Goal: Task Accomplishment & Management: Manage account settings

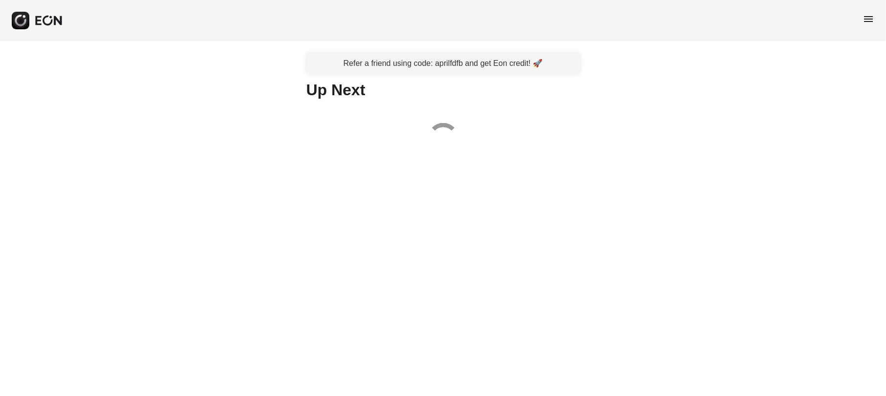
click at [866, 20] on span "menu" at bounding box center [869, 19] width 12 height 12
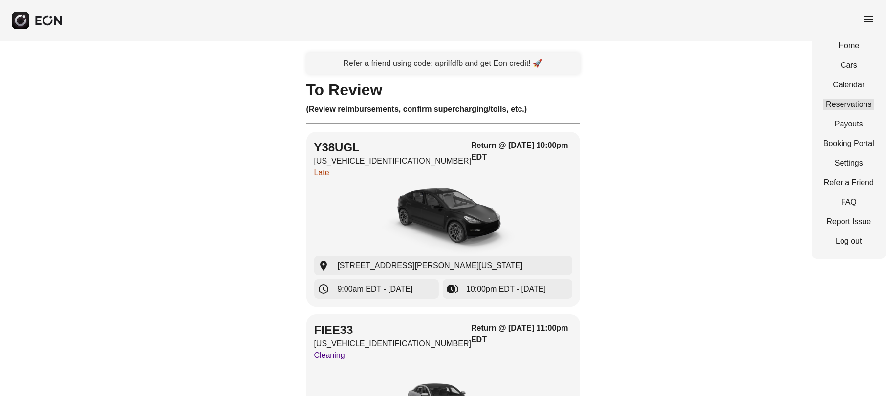
click at [830, 105] on link "Reservations" at bounding box center [849, 105] width 51 height 12
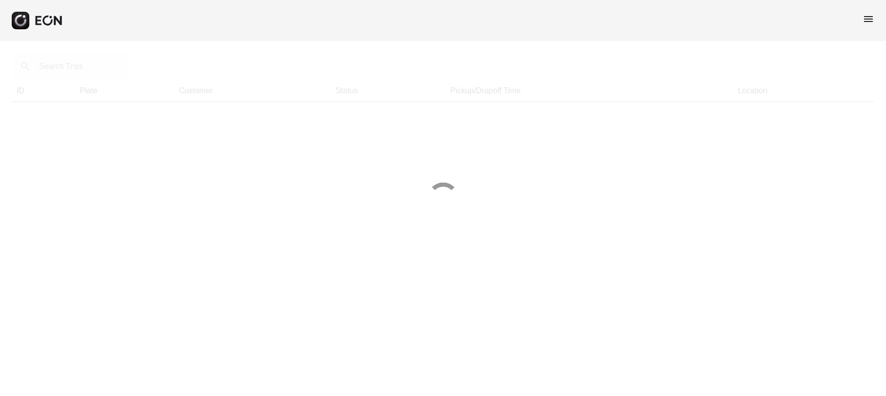
click at [81, 72] on div at bounding box center [443, 198] width 886 height 396
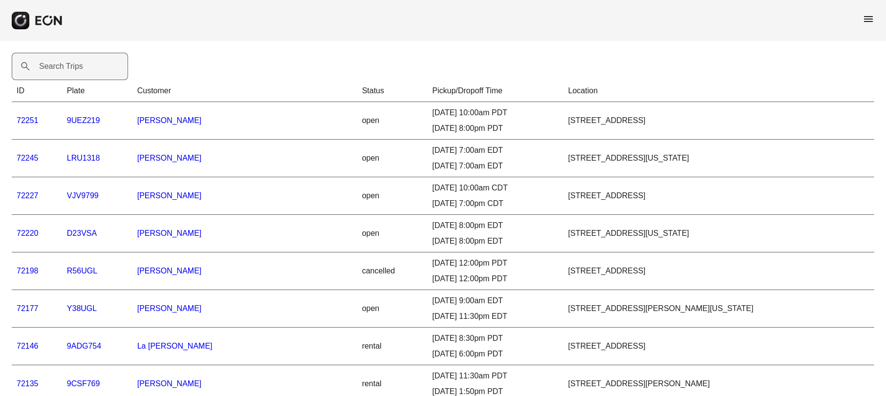
click at [47, 62] on label "Search Trips" at bounding box center [61, 67] width 44 height 12
click at [47, 62] on Trips "Search Trips" at bounding box center [70, 66] width 116 height 27
paste Trips "*****"
type Trips "*****"
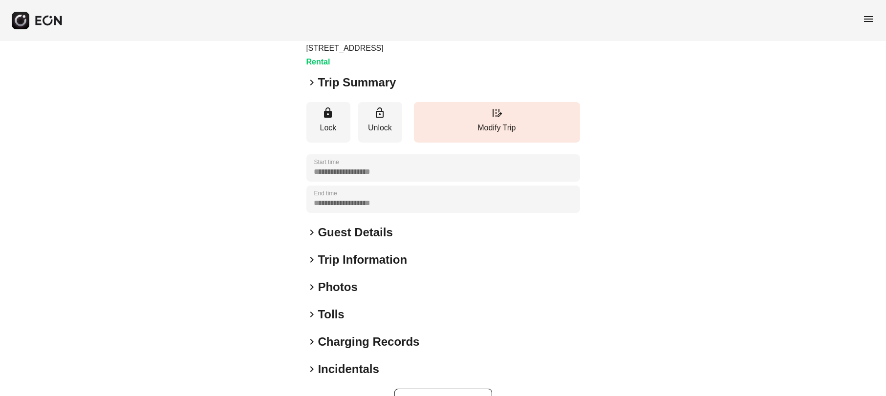
scroll to position [91, 0]
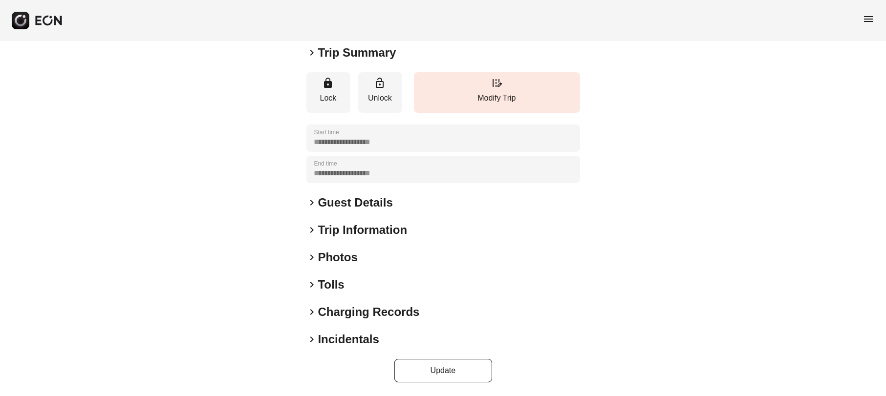
click at [313, 257] on span "keyboard_arrow_right" at bounding box center [312, 258] width 12 height 12
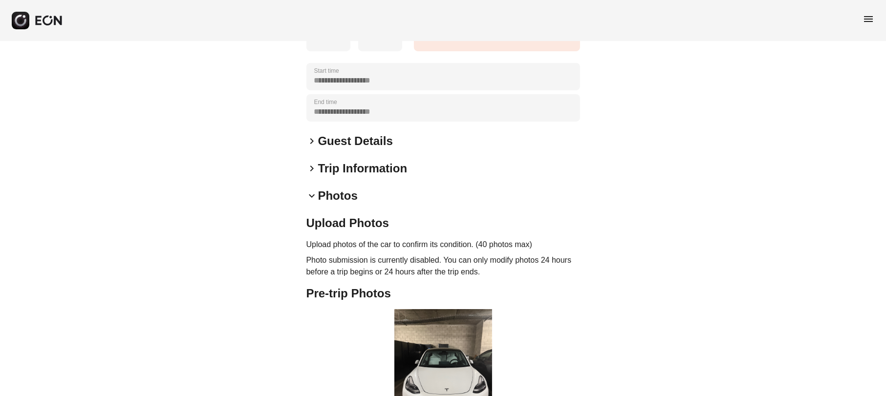
scroll to position [275, 0]
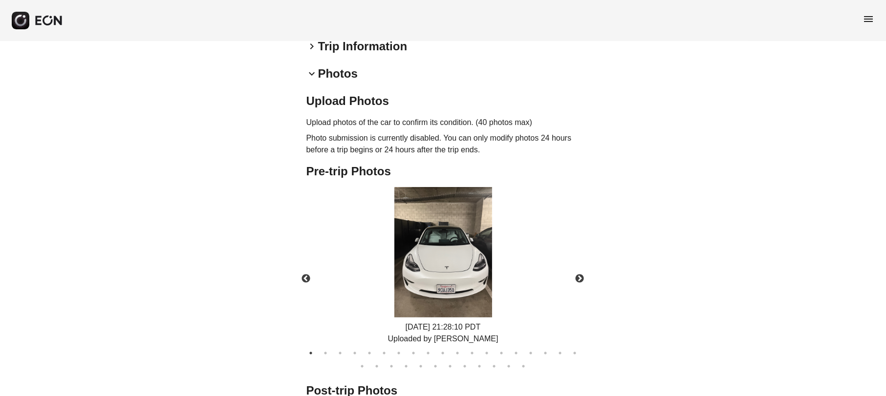
click at [472, 284] on img at bounding box center [443, 252] width 98 height 130
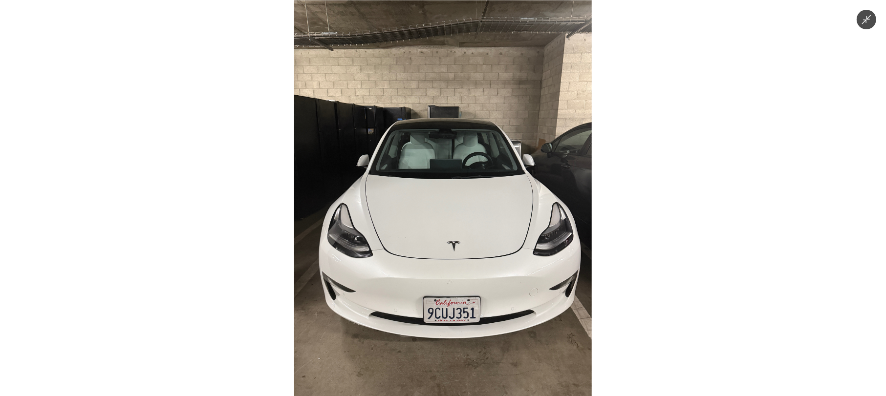
click at [663, 247] on div at bounding box center [443, 198] width 886 height 396
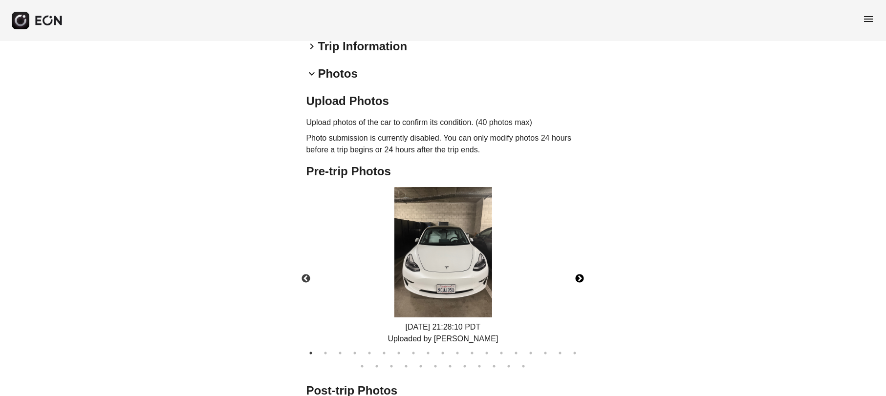
click at [581, 275] on button "Next" at bounding box center [580, 279] width 34 height 34
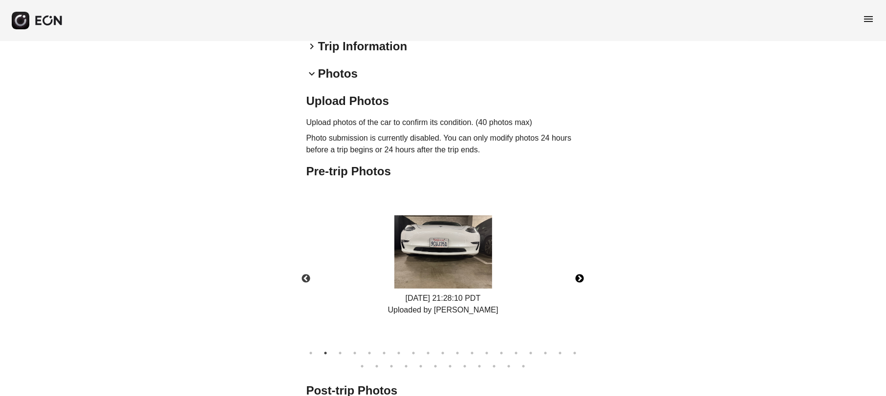
click at [581, 275] on button "Next" at bounding box center [580, 279] width 34 height 34
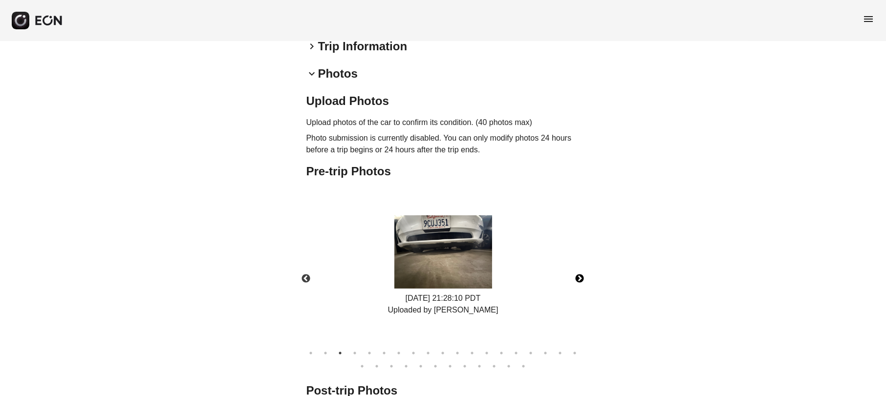
click at [581, 275] on button "Next" at bounding box center [580, 279] width 34 height 34
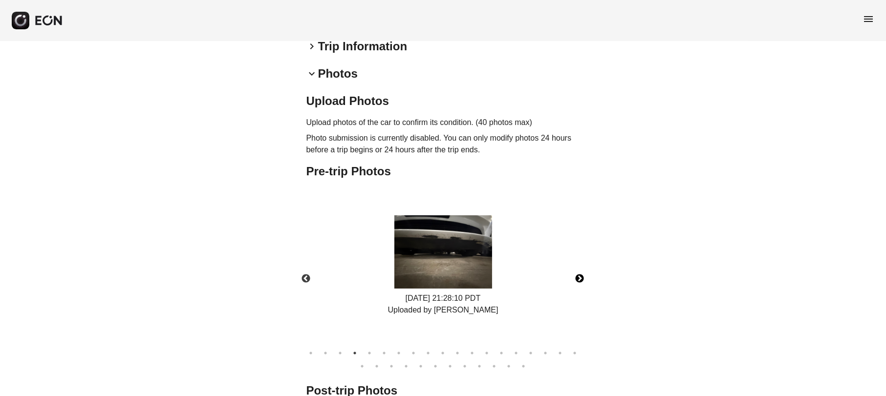
click at [581, 275] on button "Next" at bounding box center [580, 279] width 34 height 34
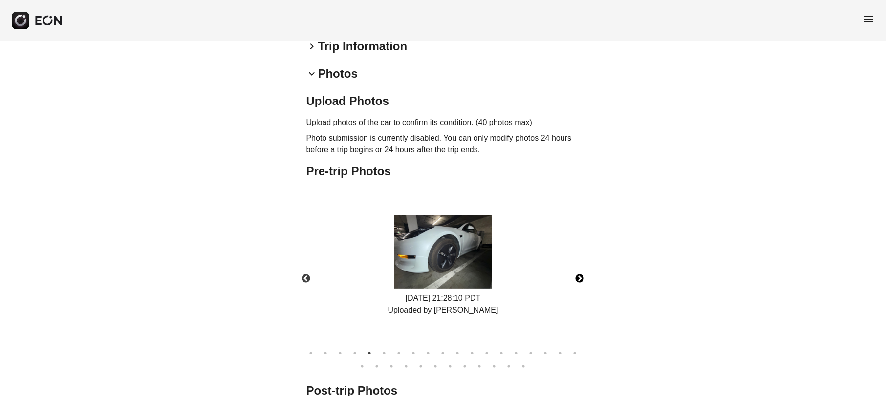
click at [581, 275] on button "Next" at bounding box center [580, 279] width 34 height 34
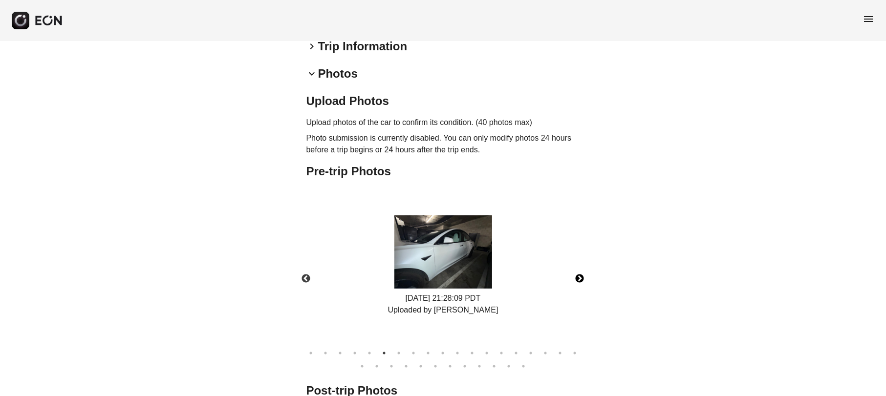
click at [456, 259] on img at bounding box center [443, 252] width 98 height 73
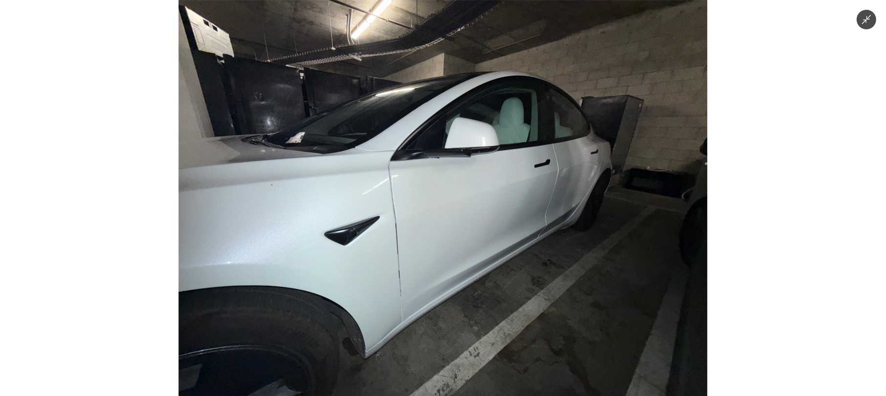
click at [607, 269] on img at bounding box center [443, 198] width 528 height 396
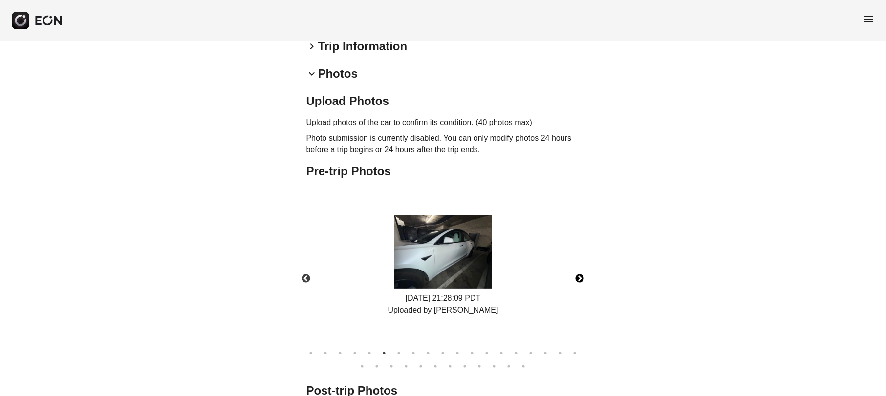
click at [582, 284] on button "Next" at bounding box center [580, 279] width 34 height 34
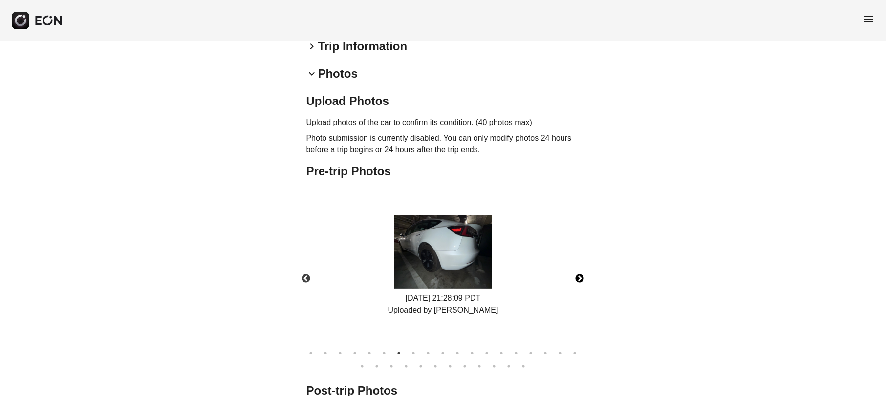
click at [448, 275] on img at bounding box center [443, 252] width 98 height 73
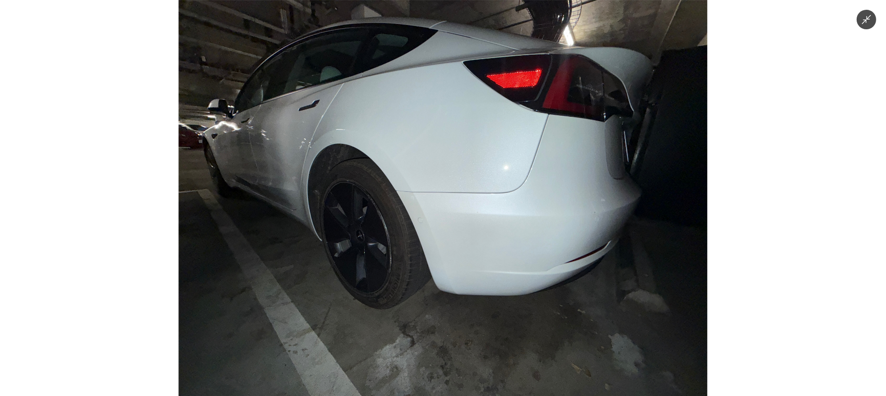
click at [743, 274] on div at bounding box center [443, 198] width 886 height 396
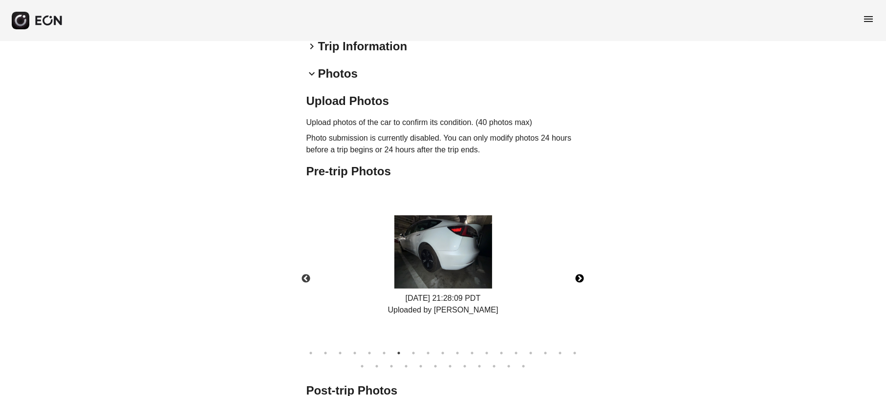
click at [582, 280] on button "Next" at bounding box center [580, 279] width 34 height 34
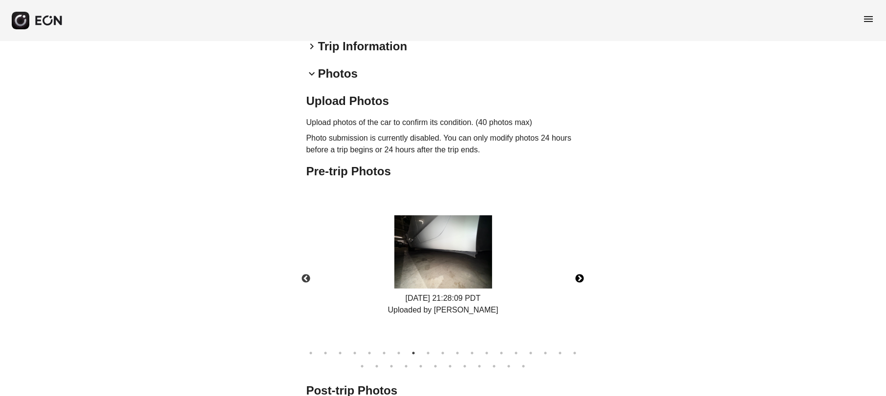
click at [424, 258] on img at bounding box center [443, 252] width 98 height 73
click at [585, 274] on button "Next" at bounding box center [580, 279] width 34 height 34
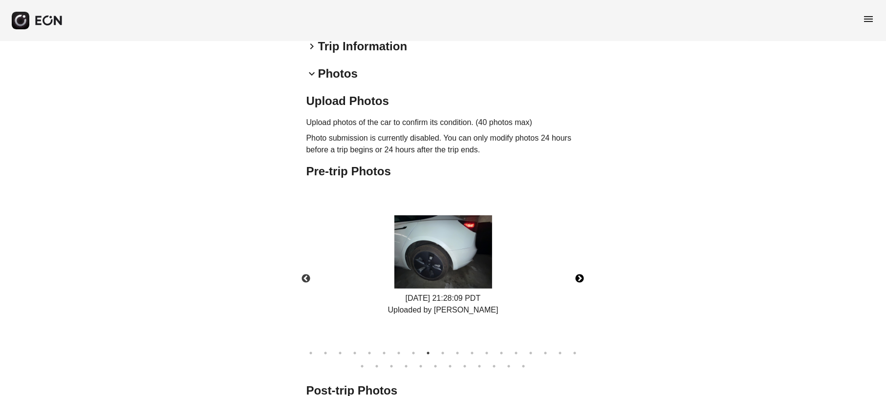
click at [455, 263] on img at bounding box center [443, 252] width 98 height 73
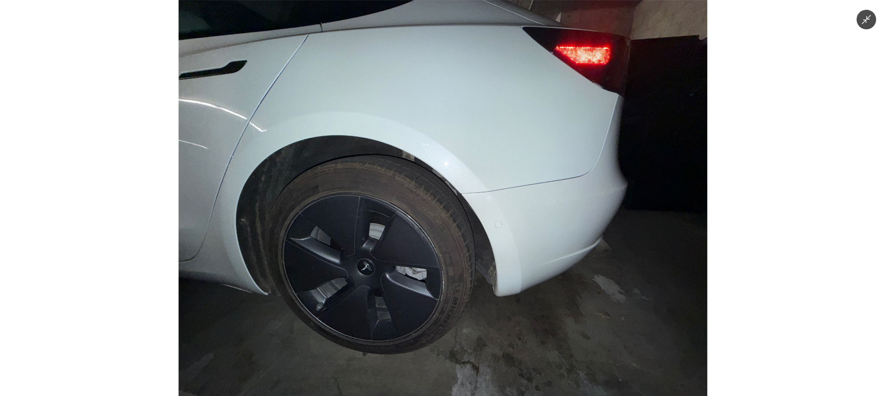
click at [656, 262] on img at bounding box center [443, 198] width 528 height 396
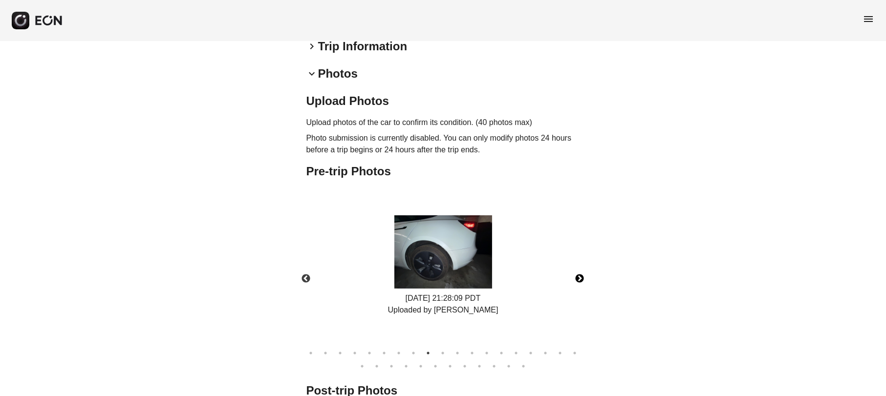
click at [577, 274] on button "Next" at bounding box center [580, 279] width 34 height 34
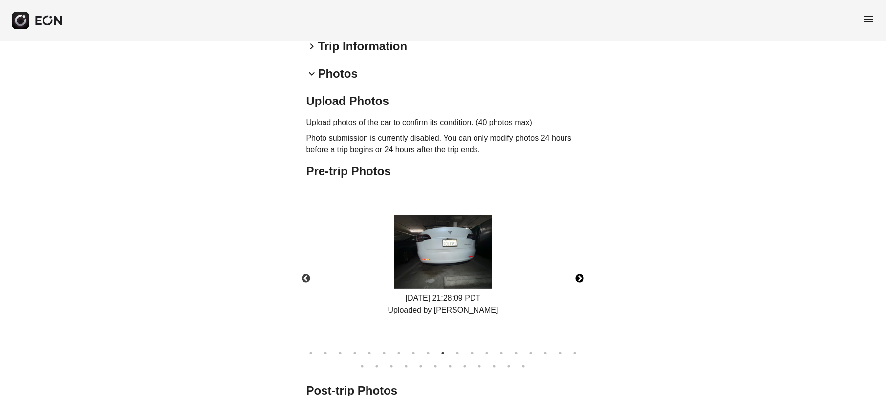
click at [444, 261] on img at bounding box center [443, 252] width 98 height 73
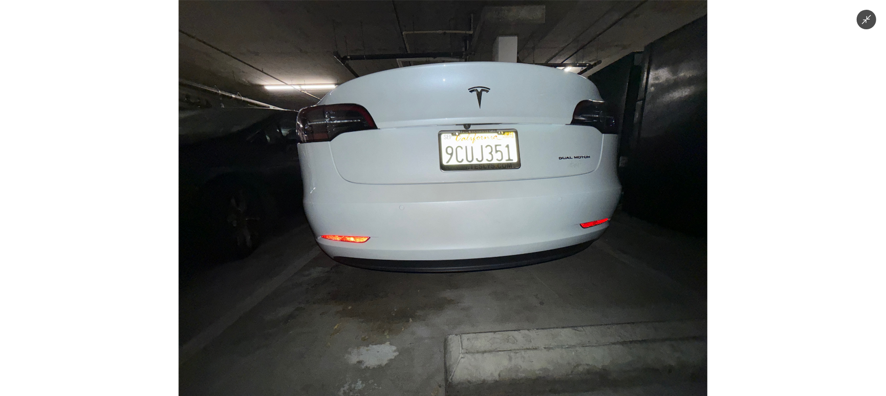
click at [621, 254] on img at bounding box center [443, 198] width 528 height 396
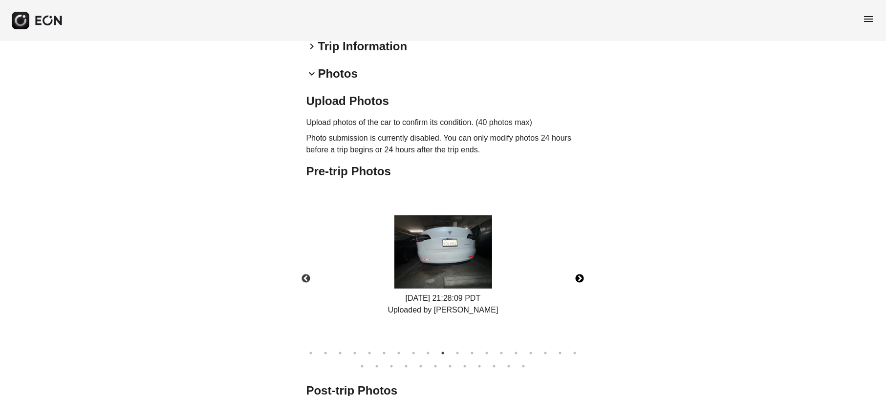
click at [588, 273] on button "Next" at bounding box center [580, 279] width 34 height 34
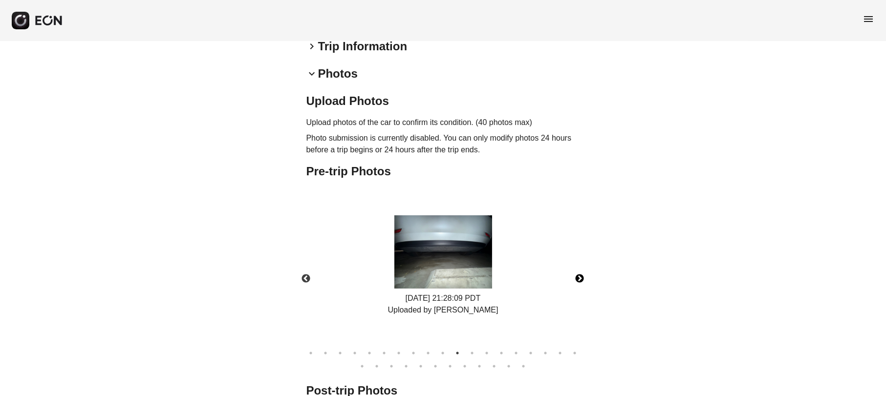
click at [458, 265] on img at bounding box center [443, 252] width 98 height 73
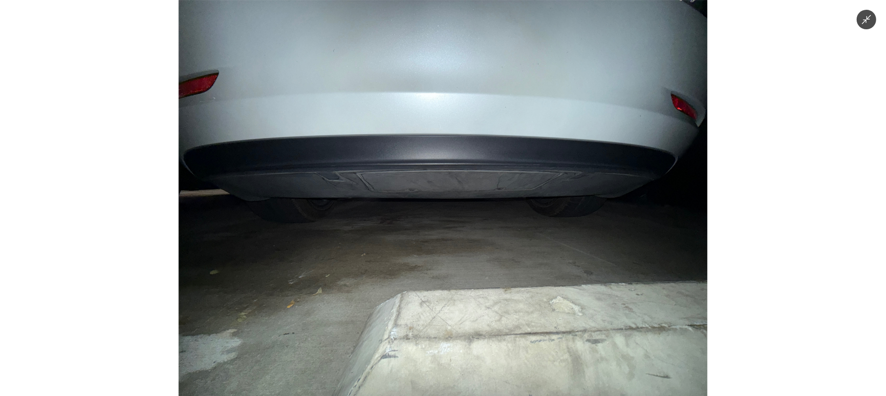
click at [563, 260] on img at bounding box center [443, 198] width 528 height 396
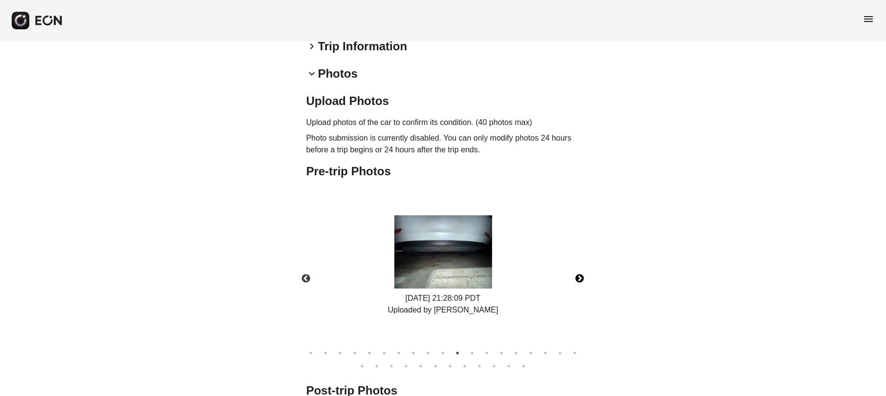
click at [577, 277] on button "Next" at bounding box center [580, 279] width 34 height 34
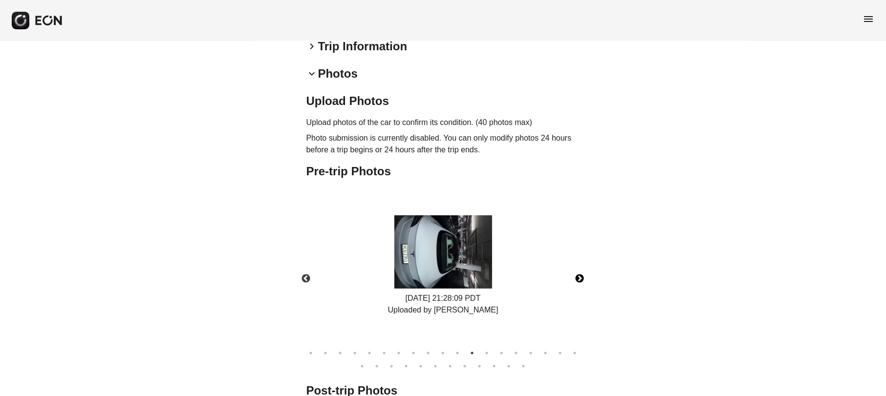
click at [435, 260] on img at bounding box center [443, 252] width 98 height 73
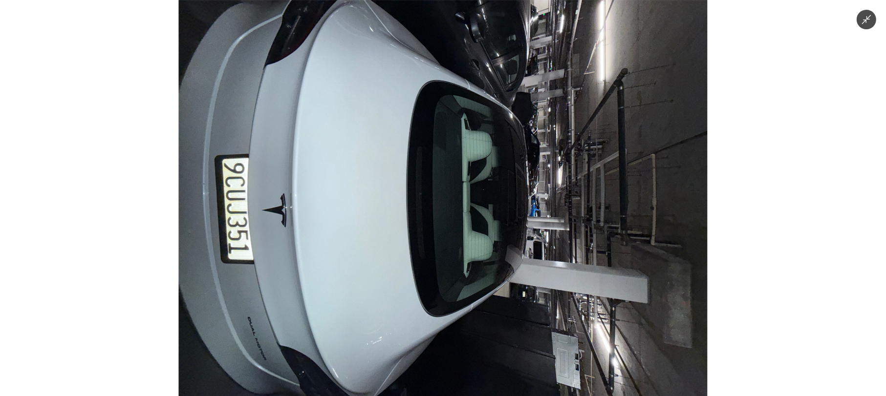
click at [591, 269] on img at bounding box center [443, 198] width 528 height 396
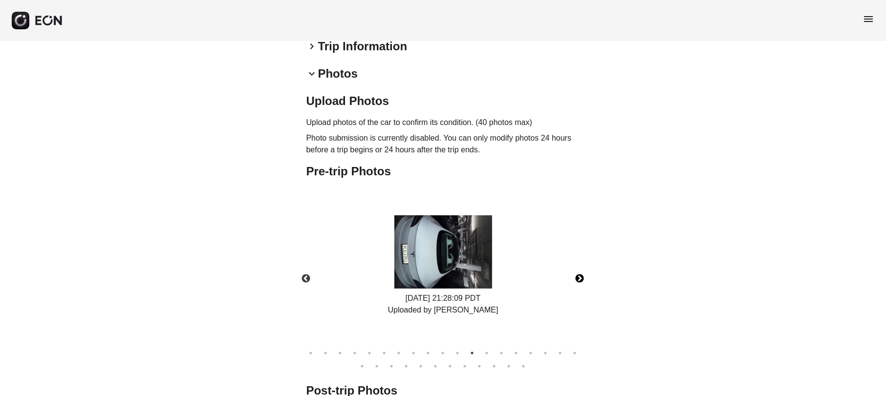
click at [581, 278] on button "Next" at bounding box center [580, 279] width 34 height 34
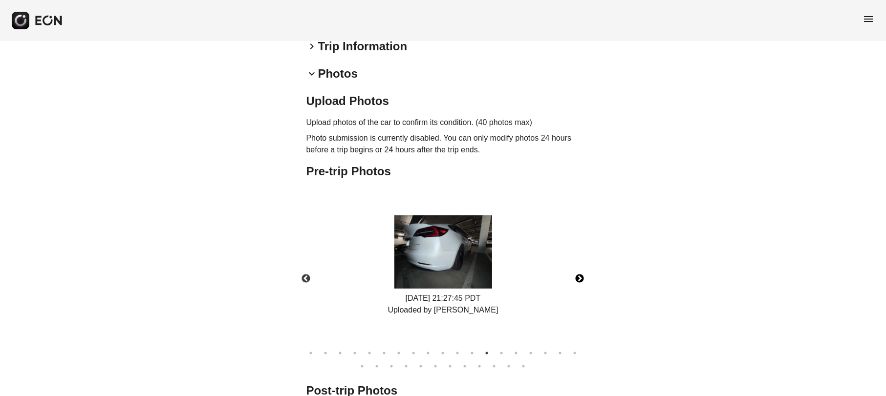
click at [456, 253] on img at bounding box center [443, 252] width 98 height 73
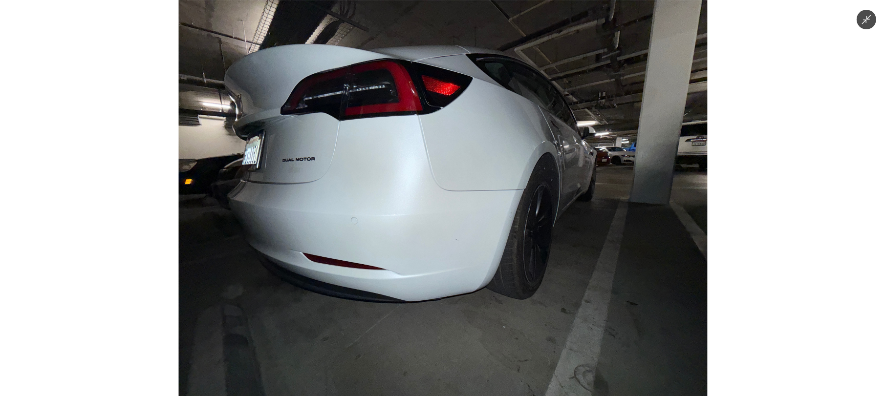
click at [638, 262] on img at bounding box center [443, 198] width 528 height 396
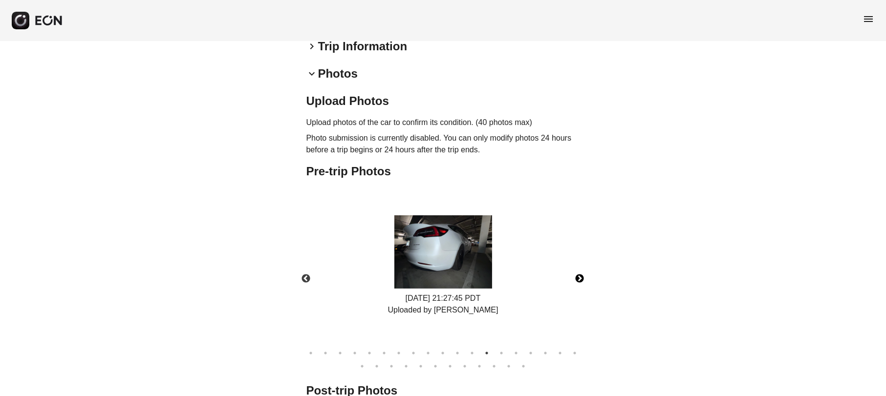
click at [587, 281] on button "Next" at bounding box center [580, 279] width 34 height 34
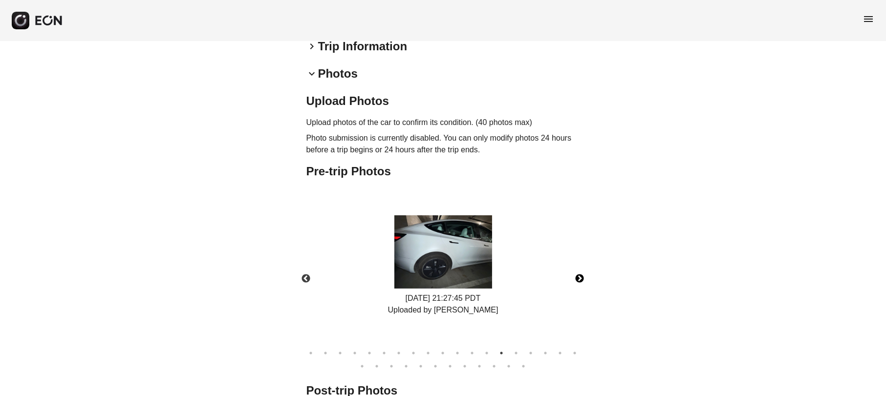
click at [479, 259] on img at bounding box center [443, 252] width 98 height 73
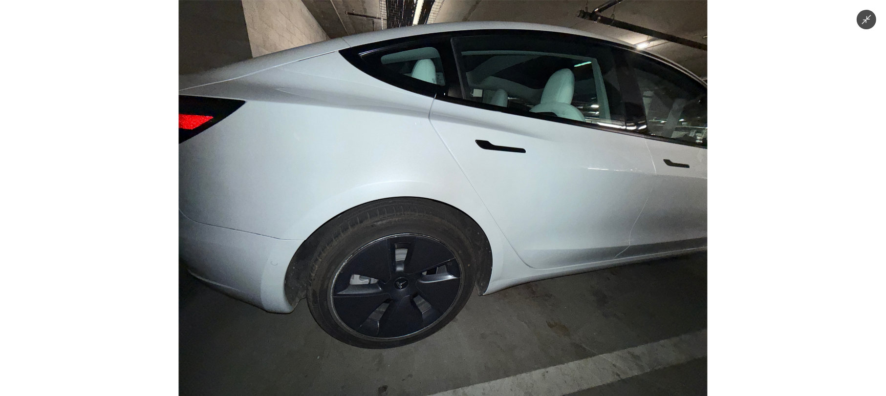
click at [479, 259] on img at bounding box center [443, 198] width 528 height 396
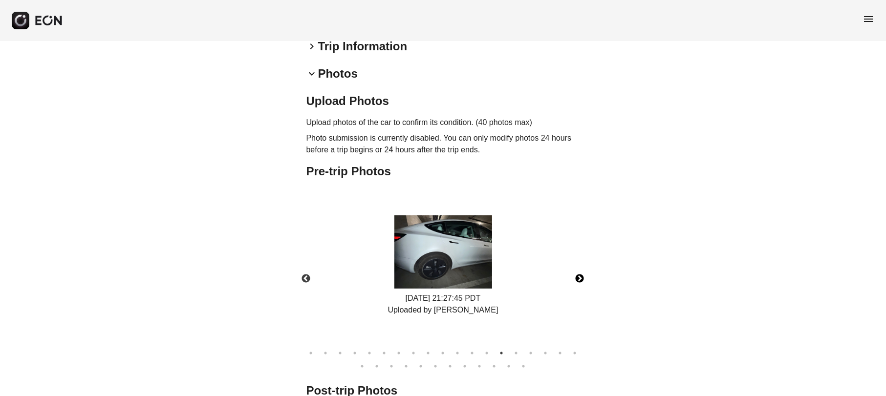
click at [571, 271] on button "Next" at bounding box center [580, 279] width 34 height 34
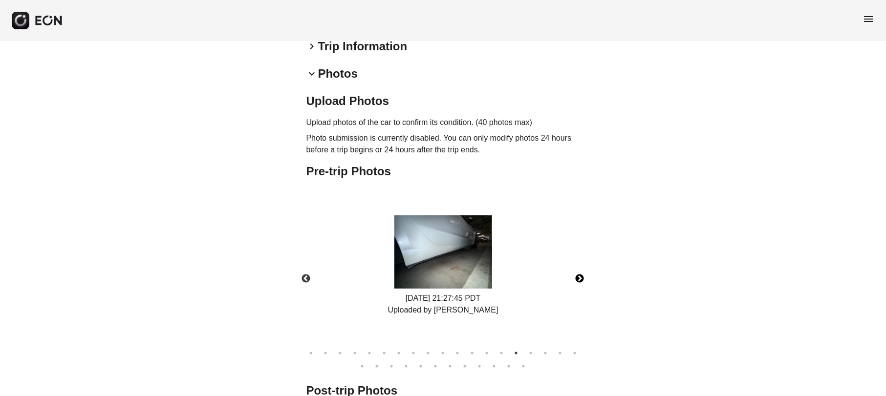
click at [473, 251] on img at bounding box center [443, 252] width 98 height 73
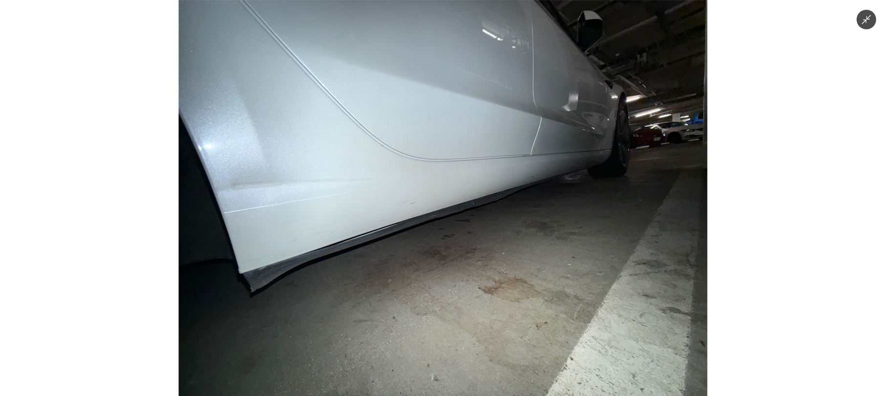
click at [607, 269] on img at bounding box center [443, 198] width 528 height 396
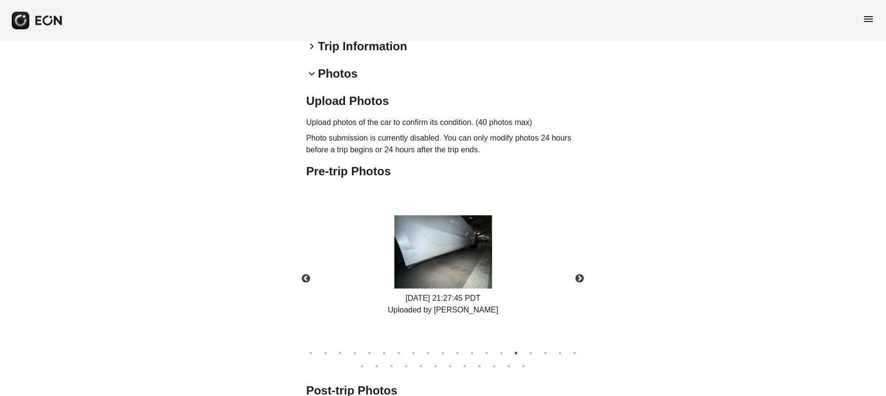
click at [600, 279] on div "**********" at bounding box center [443, 152] width 886 height 772
click at [582, 279] on button "Next" at bounding box center [580, 279] width 34 height 34
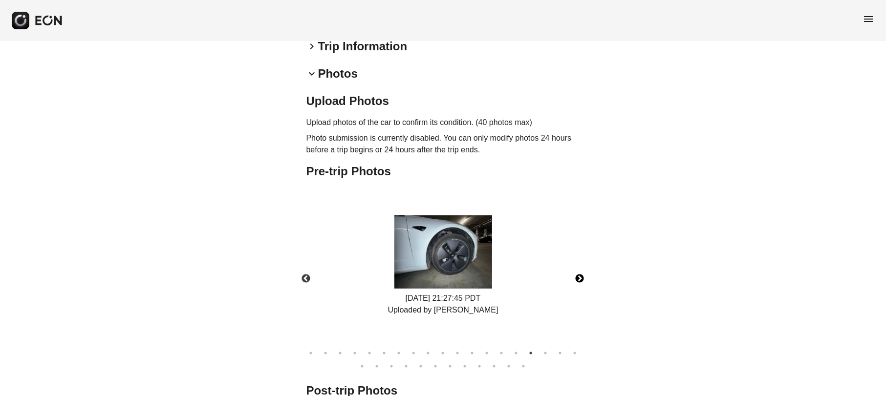
click at [439, 252] on img at bounding box center [443, 252] width 98 height 73
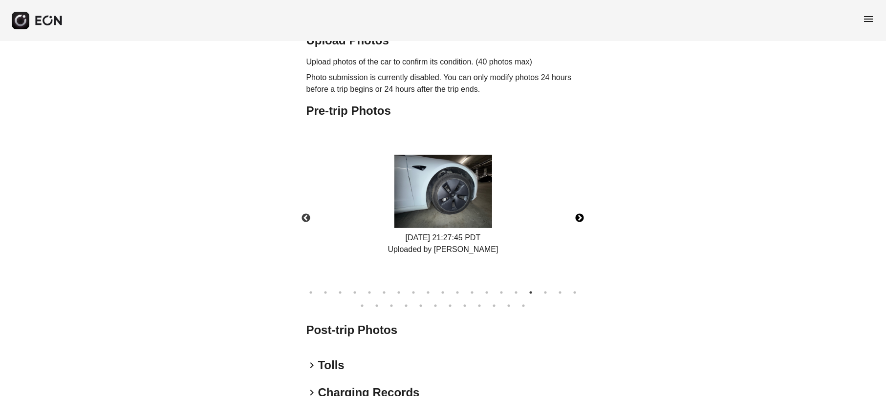
click at [577, 217] on button "Next" at bounding box center [580, 218] width 34 height 34
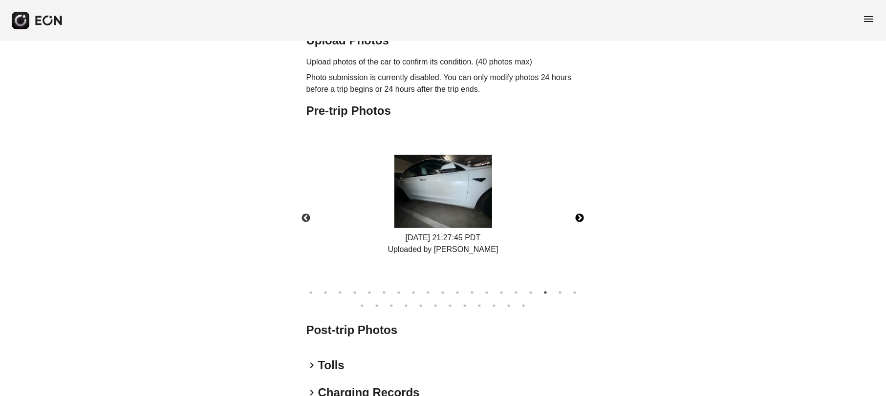
click at [431, 205] on img at bounding box center [443, 191] width 98 height 73
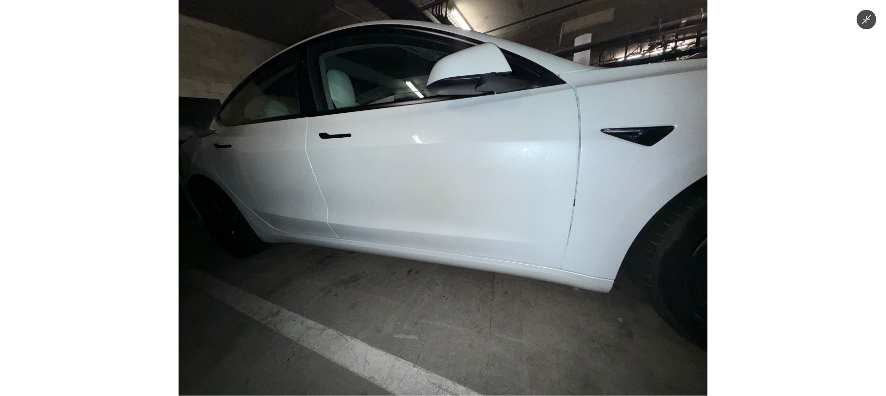
click at [783, 152] on div at bounding box center [443, 198] width 886 height 396
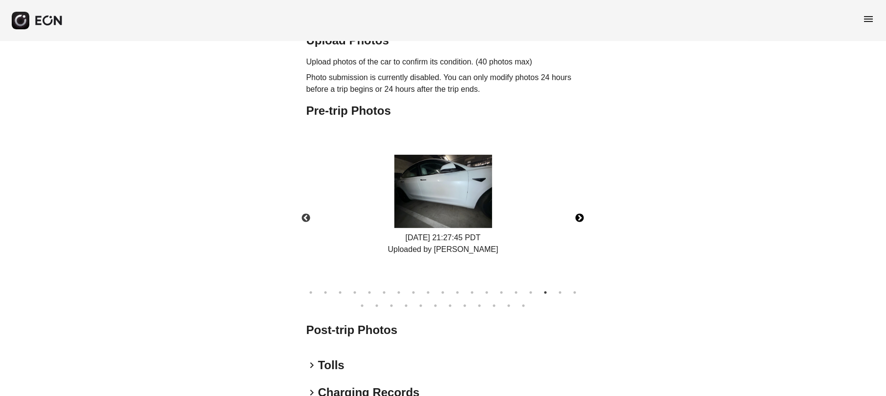
click at [579, 221] on button "Next" at bounding box center [580, 218] width 34 height 34
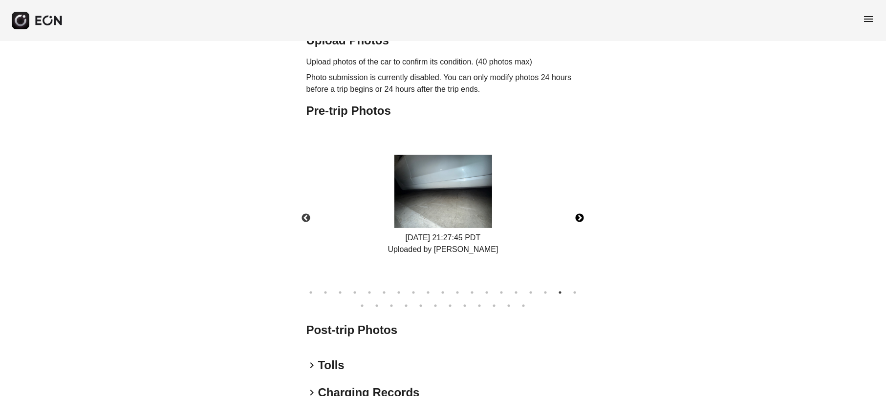
click at [580, 221] on button "Next" at bounding box center [580, 218] width 34 height 34
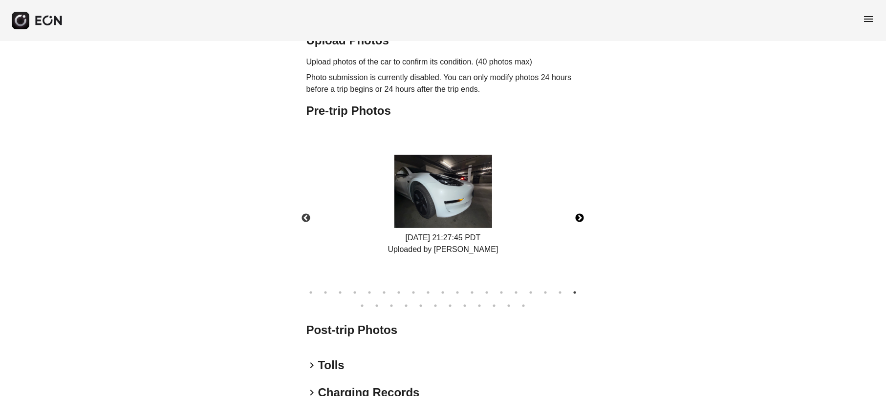
click at [580, 221] on button "Next" at bounding box center [580, 218] width 34 height 34
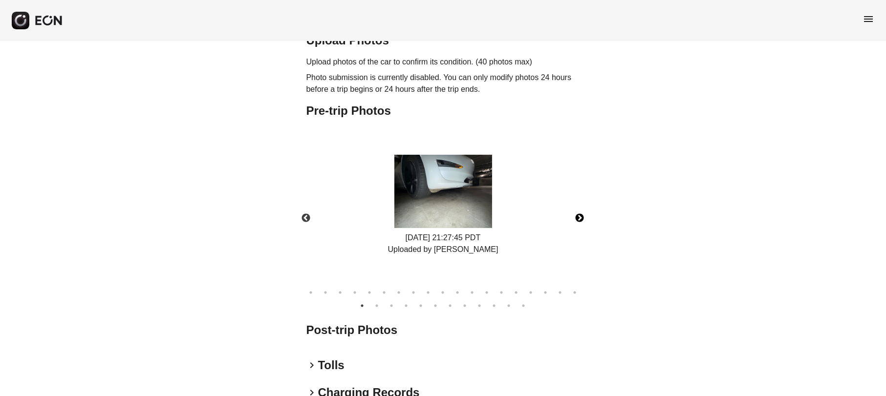
click at [580, 221] on button "Next" at bounding box center [580, 218] width 34 height 34
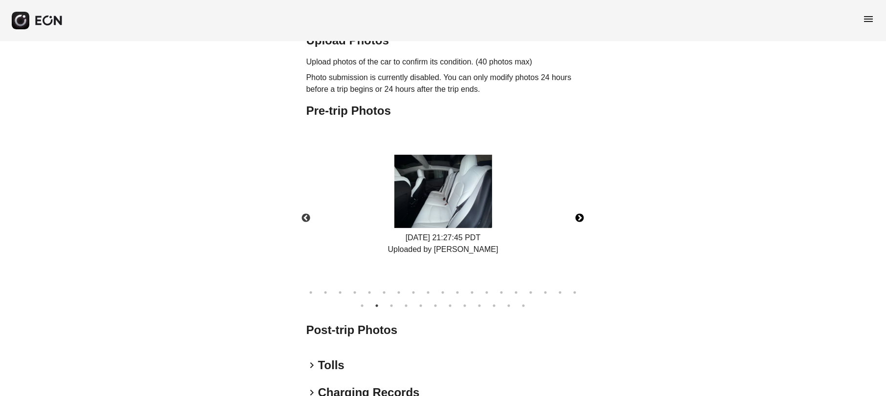
click at [580, 221] on button "Next" at bounding box center [580, 218] width 34 height 34
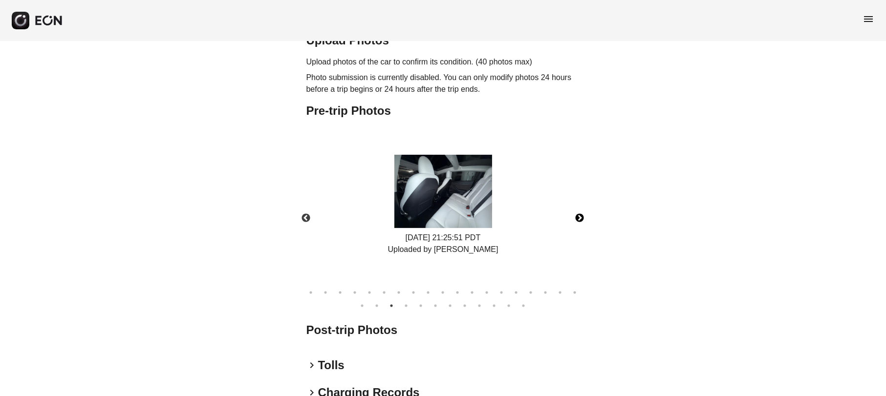
click at [580, 221] on button "Next" at bounding box center [580, 218] width 34 height 34
